Goal: Task Accomplishment & Management: Manage account settings

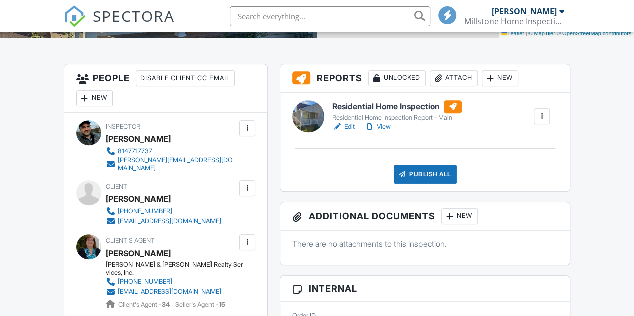
scroll to position [250, 0]
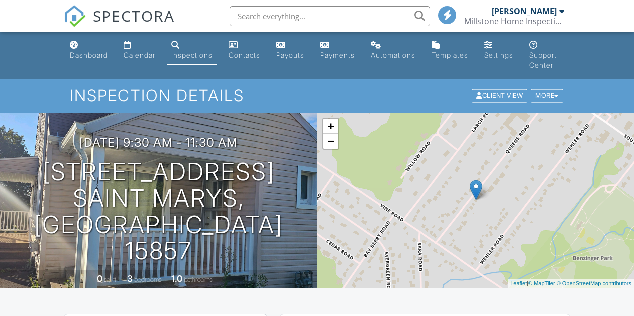
scroll to position [224, 0]
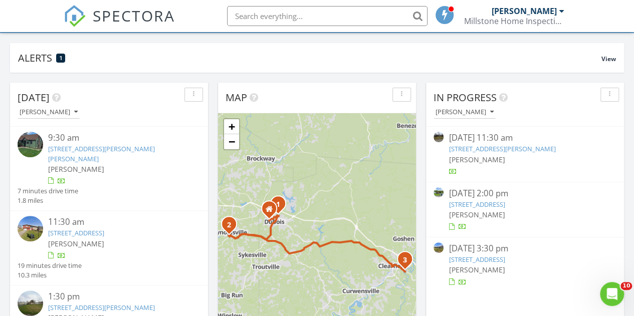
scroll to position [100, 0]
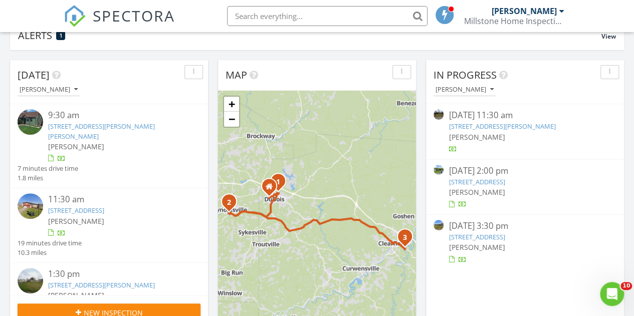
click at [495, 180] on link "9496 Bennetts Valley Hwy, Penfield, PA 15849" at bounding box center [476, 181] width 56 height 9
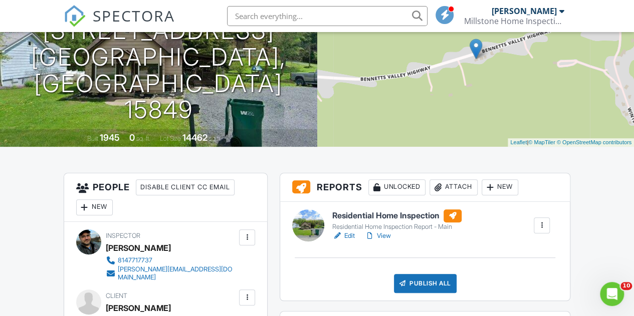
scroll to position [150, 0]
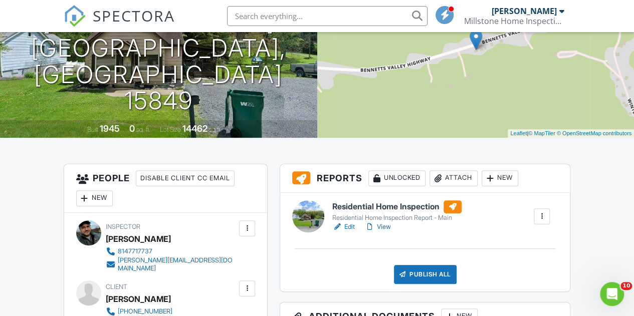
click at [351, 228] on link "Edit" at bounding box center [343, 227] width 23 height 10
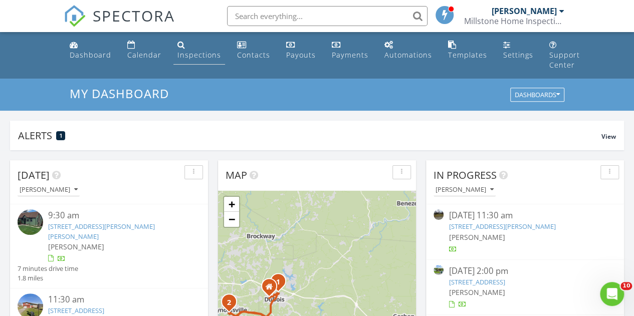
click at [203, 54] on div "Inspections" at bounding box center [199, 55] width 44 height 10
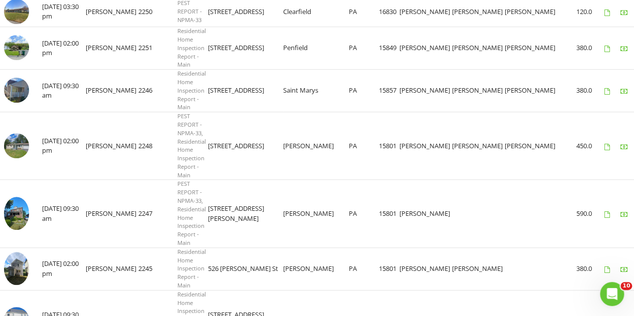
scroll to position [301, 0]
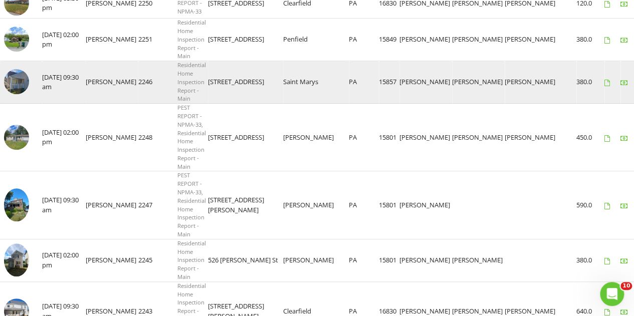
click at [21, 83] on img at bounding box center [16, 81] width 25 height 25
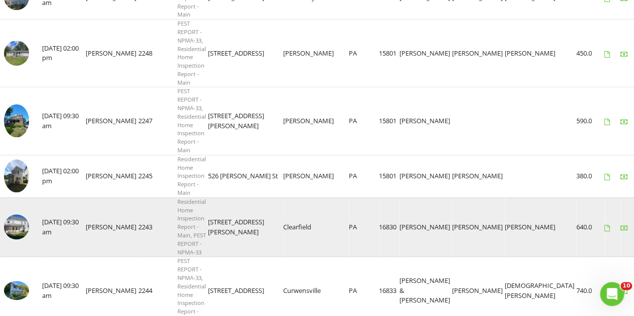
scroll to position [401, 0]
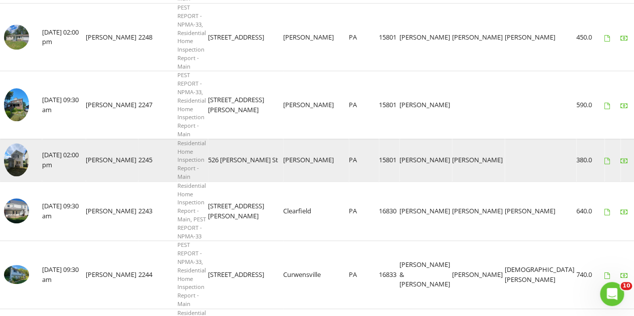
click at [17, 154] on img at bounding box center [16, 160] width 25 height 34
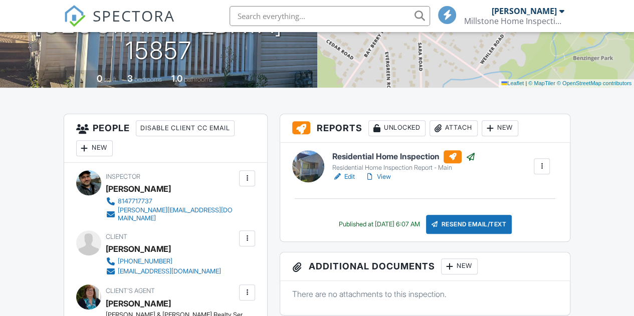
drag, startPoint x: 350, startPoint y: 178, endPoint x: 418, endPoint y: 165, distance: 69.3
click at [350, 178] on link "Edit" at bounding box center [343, 177] width 23 height 10
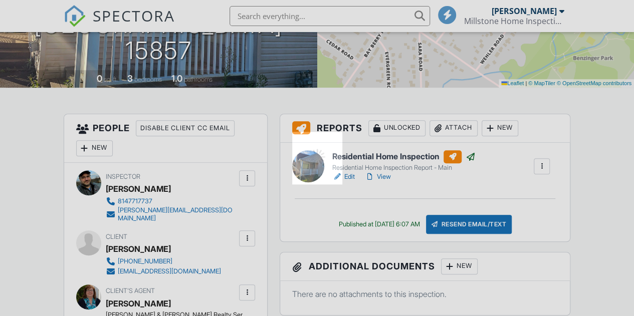
scroll to position [200, 0]
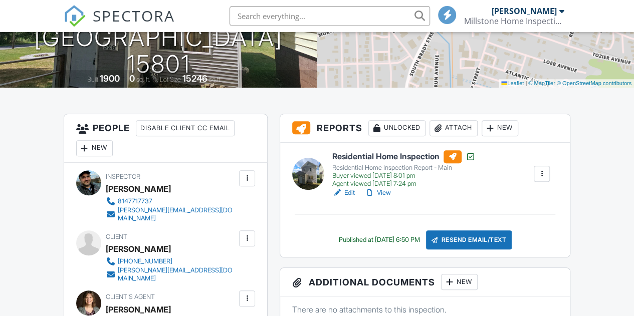
scroll to position [200, 0]
click at [348, 193] on link "Edit" at bounding box center [343, 193] width 23 height 10
